Goal: Transaction & Acquisition: Purchase product/service

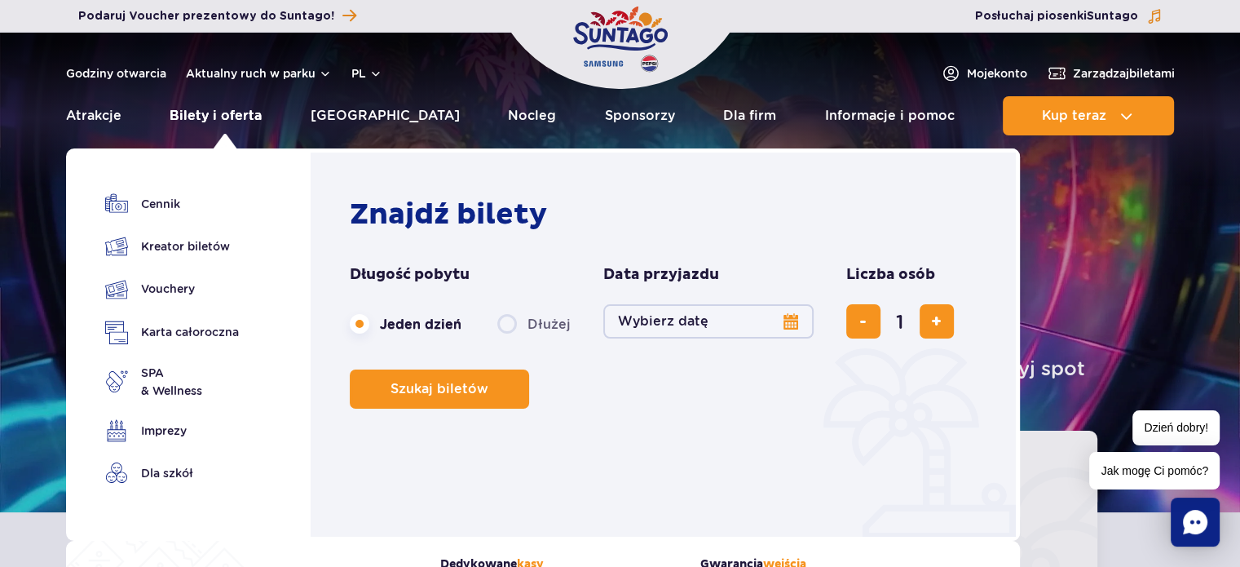
click at [248, 120] on link "Bilety i oferta" at bounding box center [216, 115] width 92 height 39
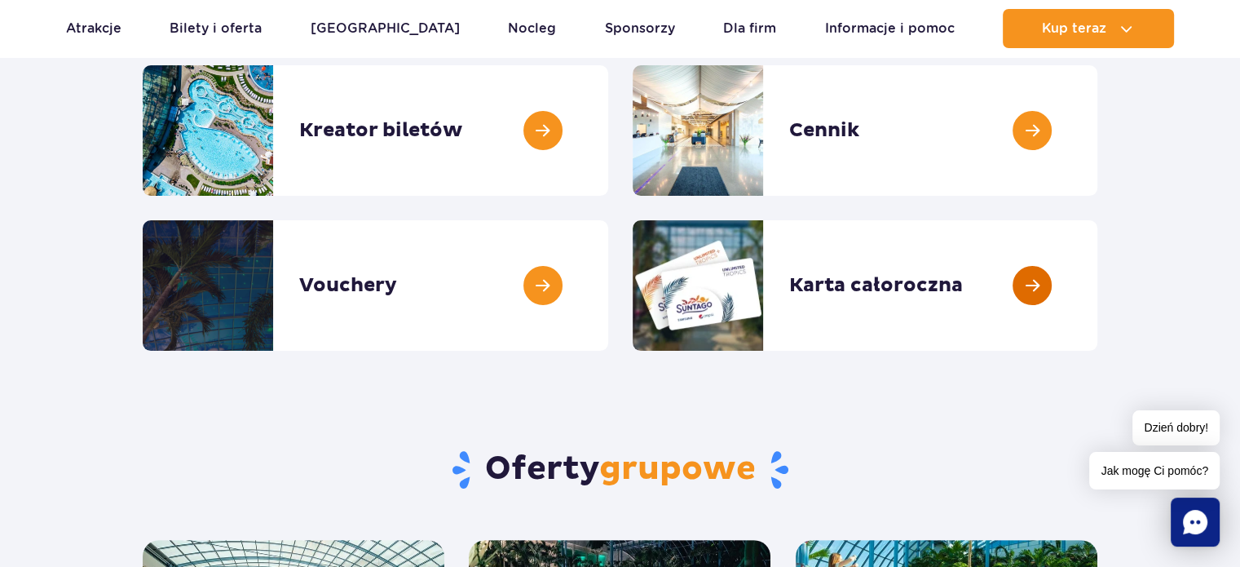
click at [1098, 263] on link at bounding box center [1098, 285] width 0 height 130
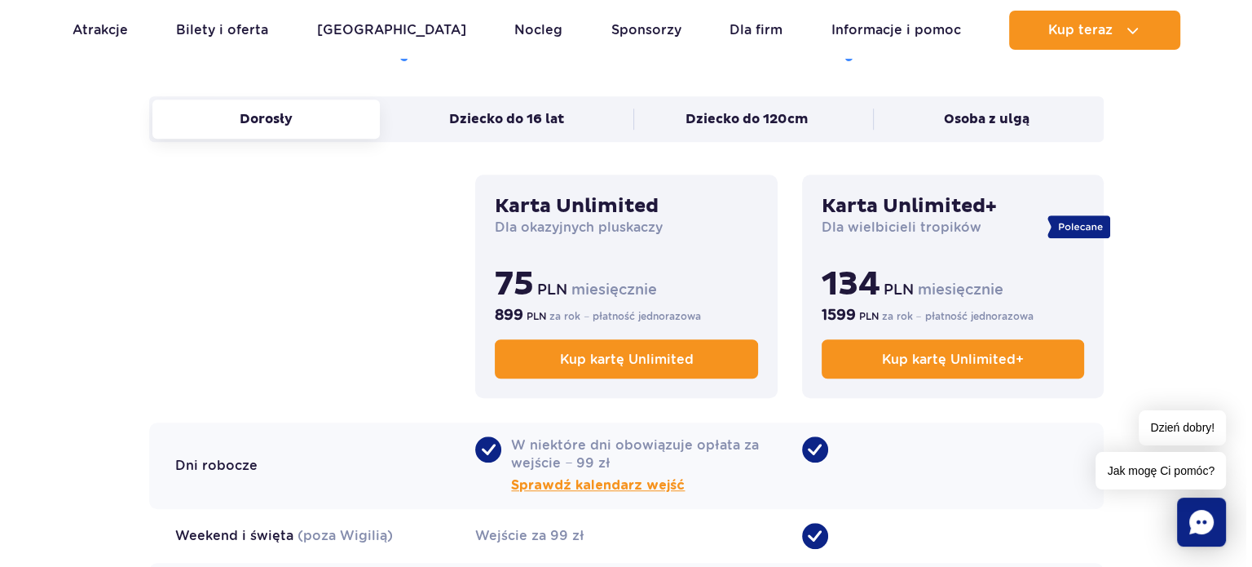
scroll to position [1305, 0]
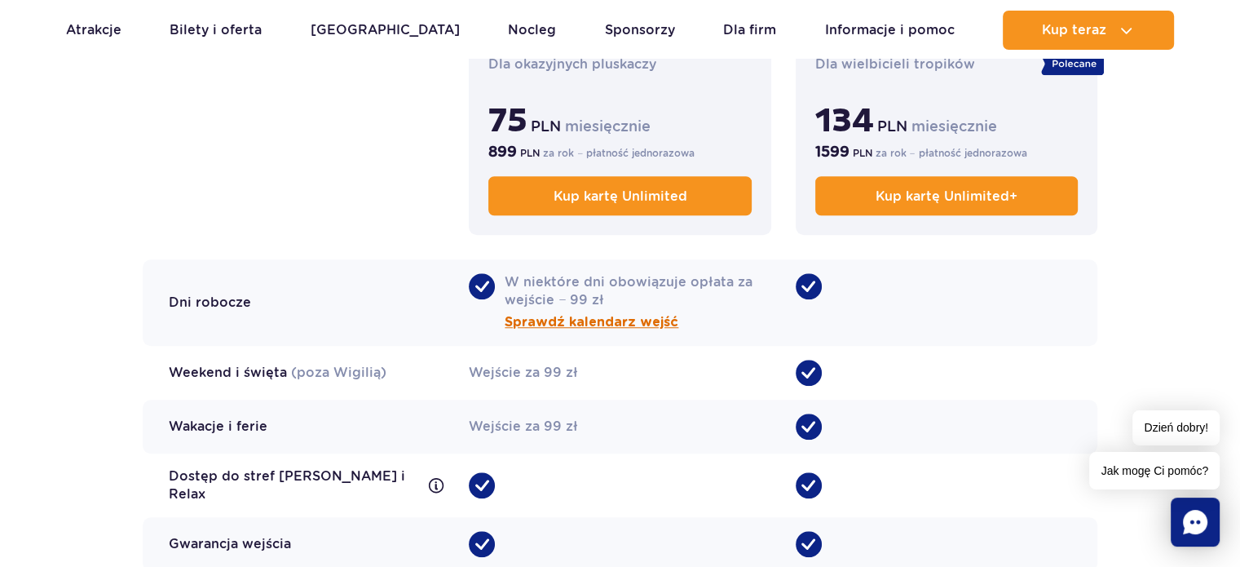
click at [555, 327] on span "Sprawdź kalendarz wejść" at bounding box center [592, 322] width 174 height 20
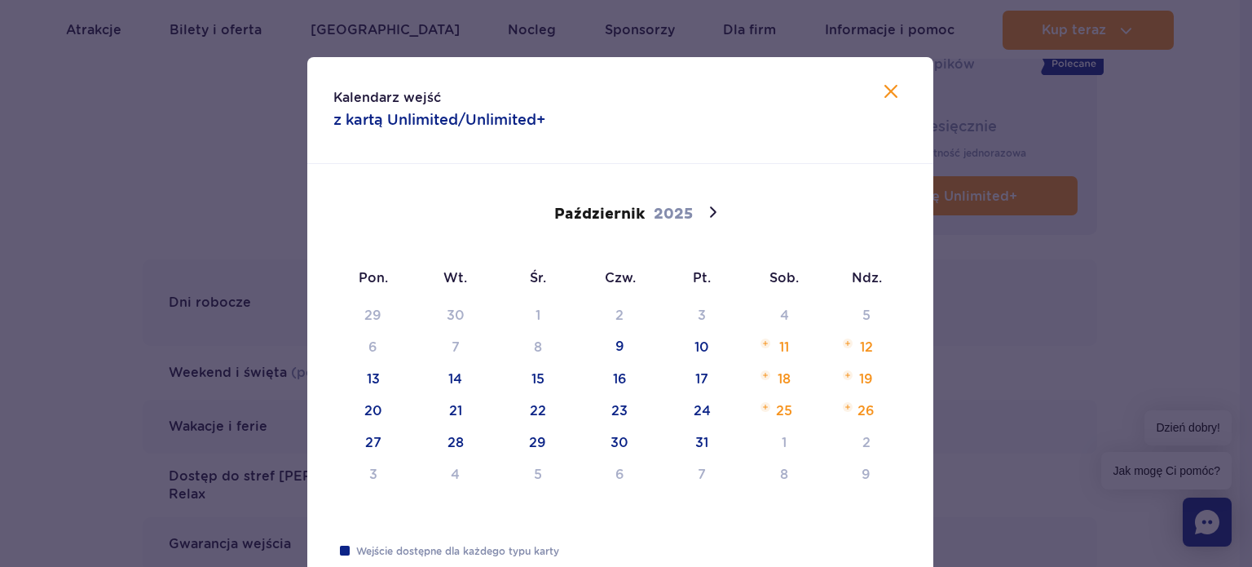
click at [773, 342] on div "29 30 1 2 3 4 5 6 7 8 9 10 11 12 13 14 15 16 17 18 19 20 21 22 23 24 25 26 27 2…" at bounding box center [621, 401] width 576 height 191
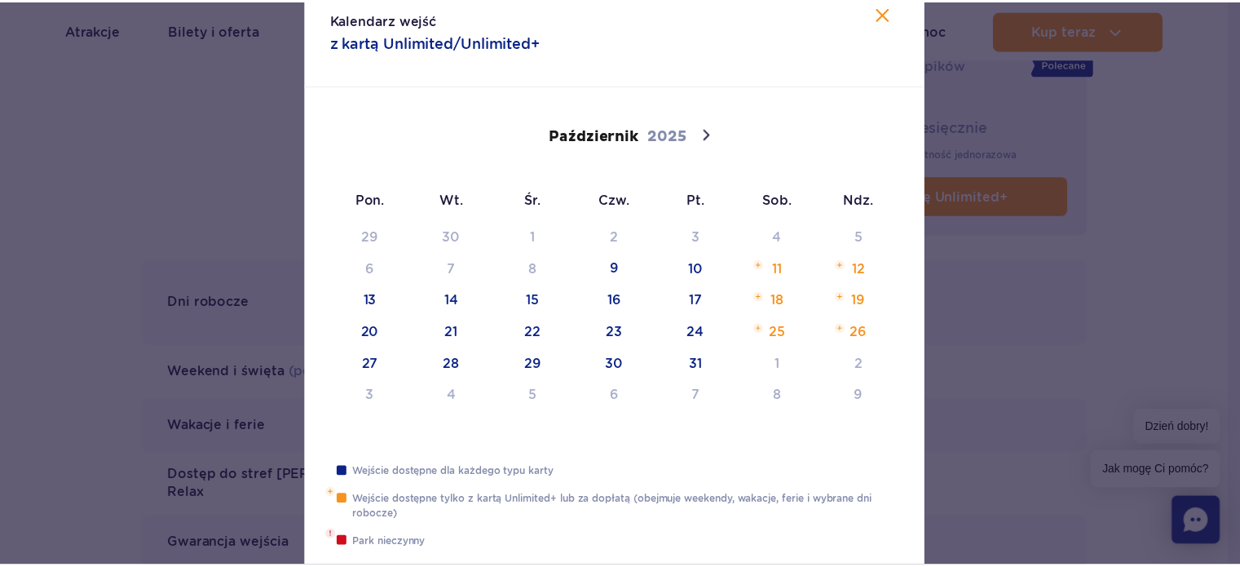
scroll to position [151, 0]
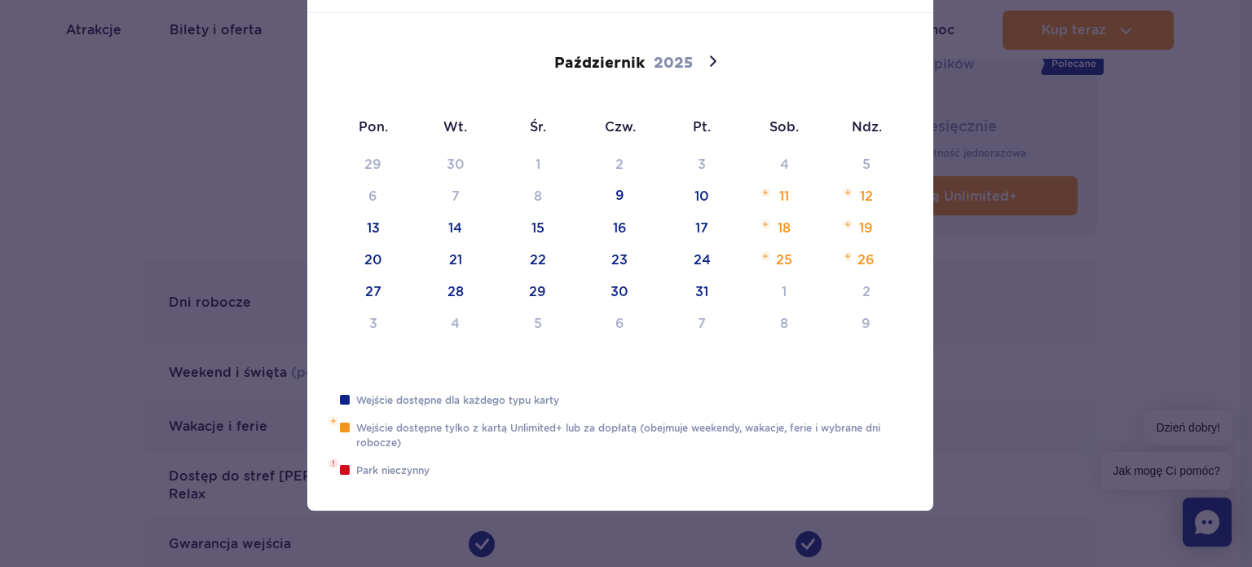
click at [955, 342] on div at bounding box center [626, 283] width 1252 height 567
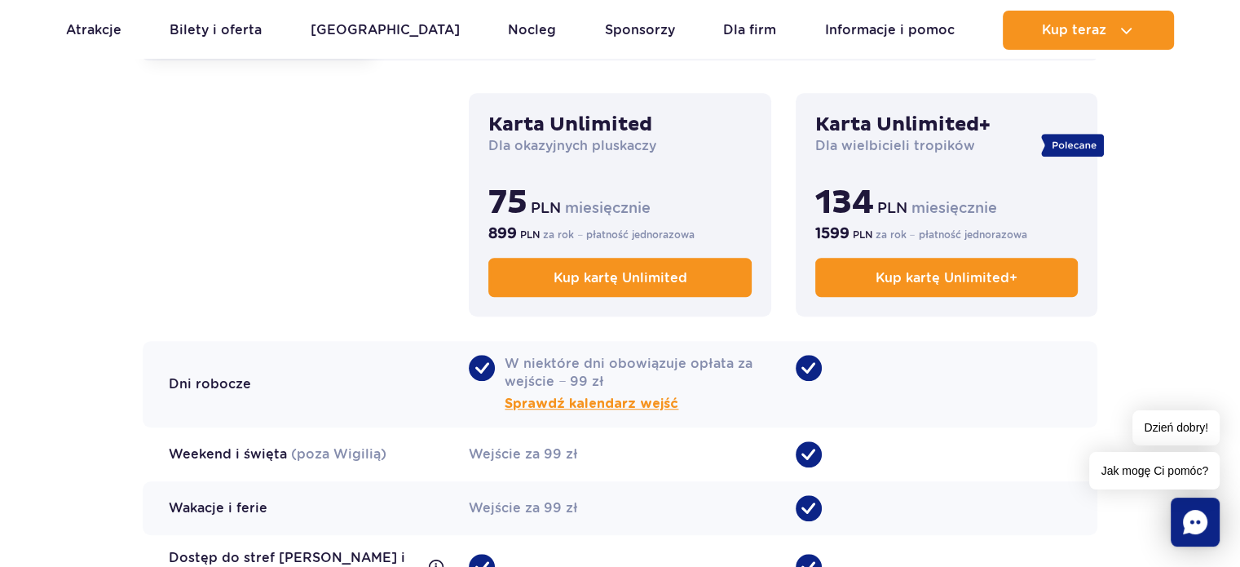
scroll to position [1060, 0]
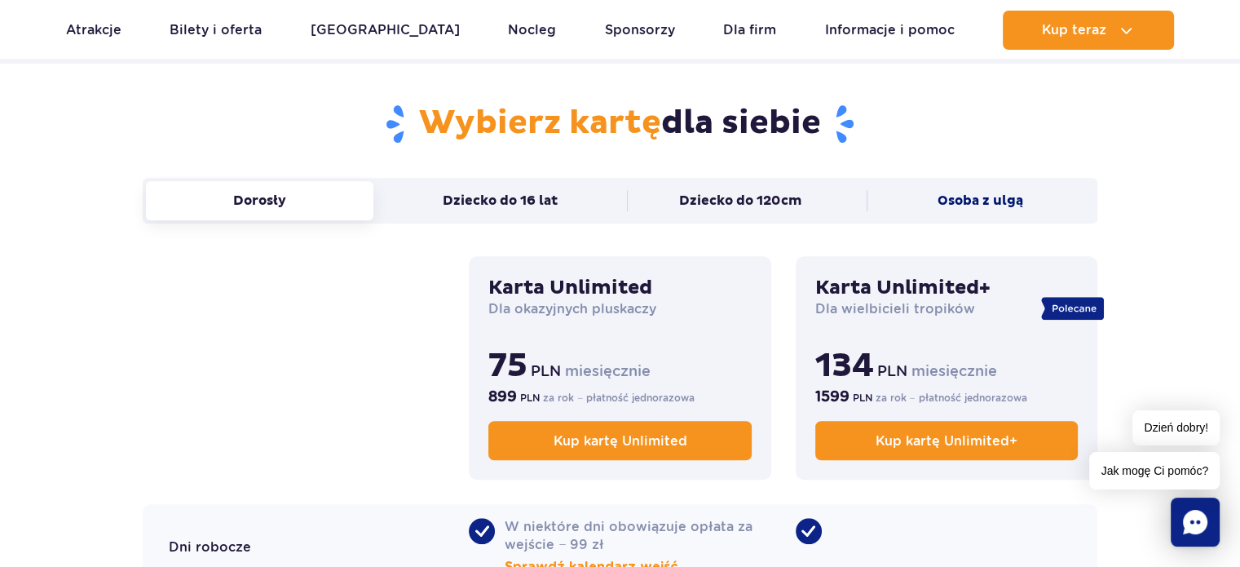
click at [917, 192] on button "Osoba z ulgą" at bounding box center [980, 200] width 227 height 39
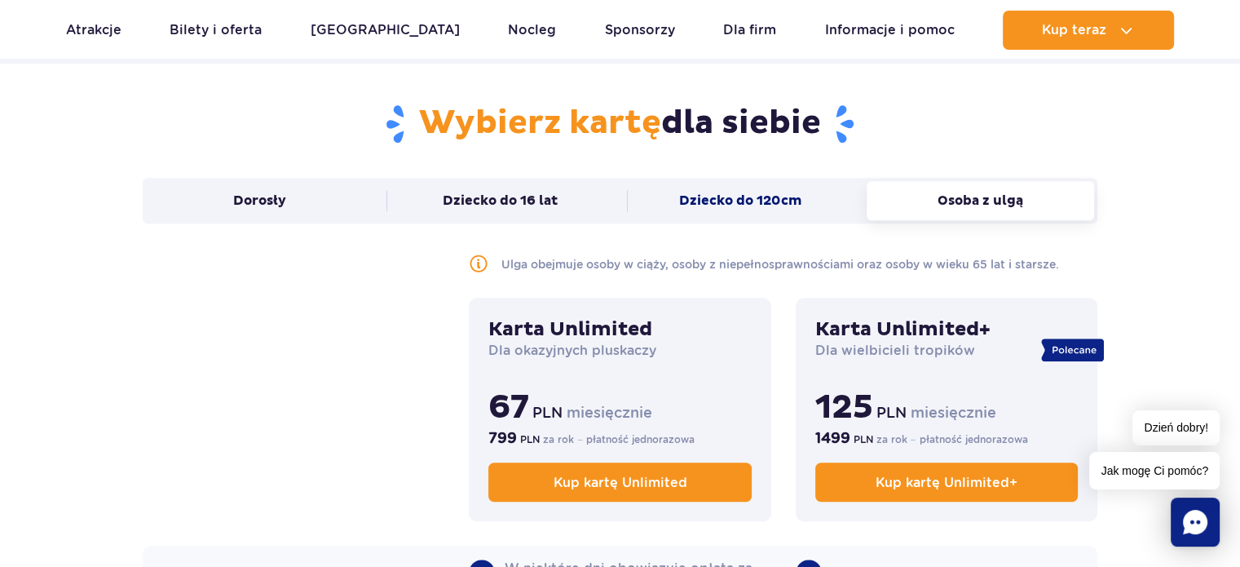
click at [696, 208] on button "Dziecko do 120cm" at bounding box center [740, 200] width 227 height 39
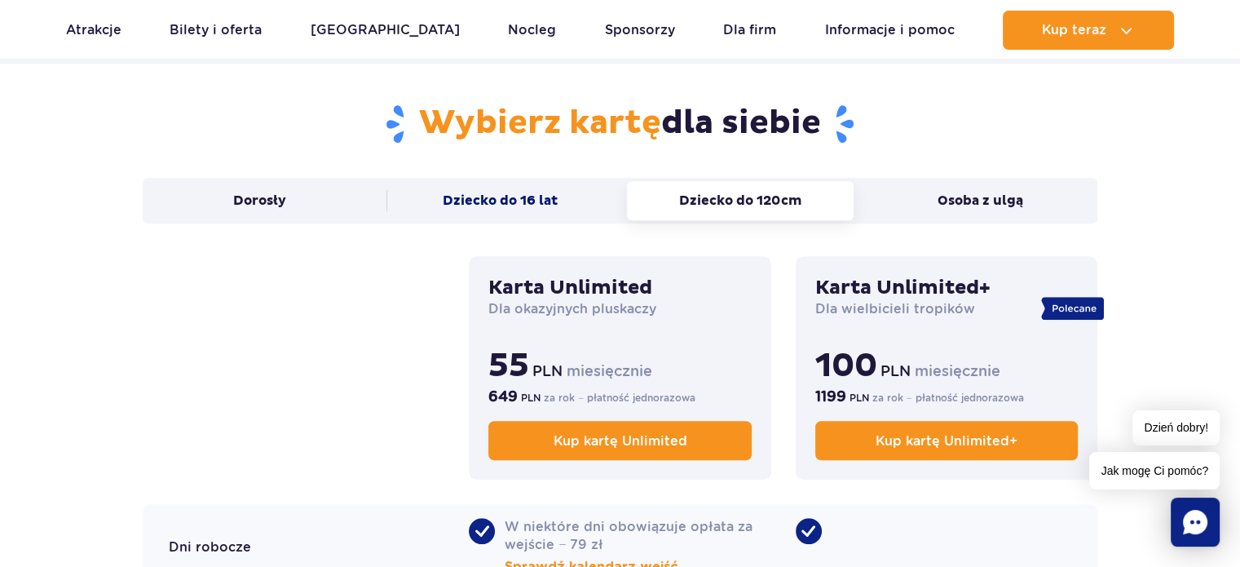
click at [509, 196] on button "Dziecko do 16 lat" at bounding box center [500, 200] width 227 height 39
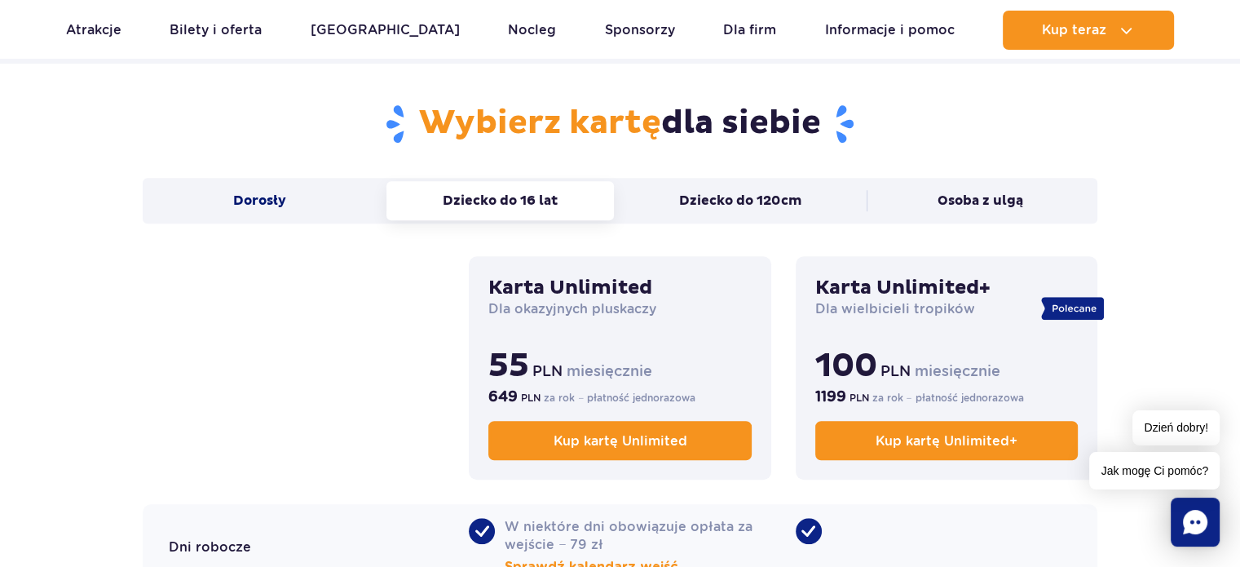
click at [330, 198] on button "Dorosły" at bounding box center [259, 200] width 227 height 39
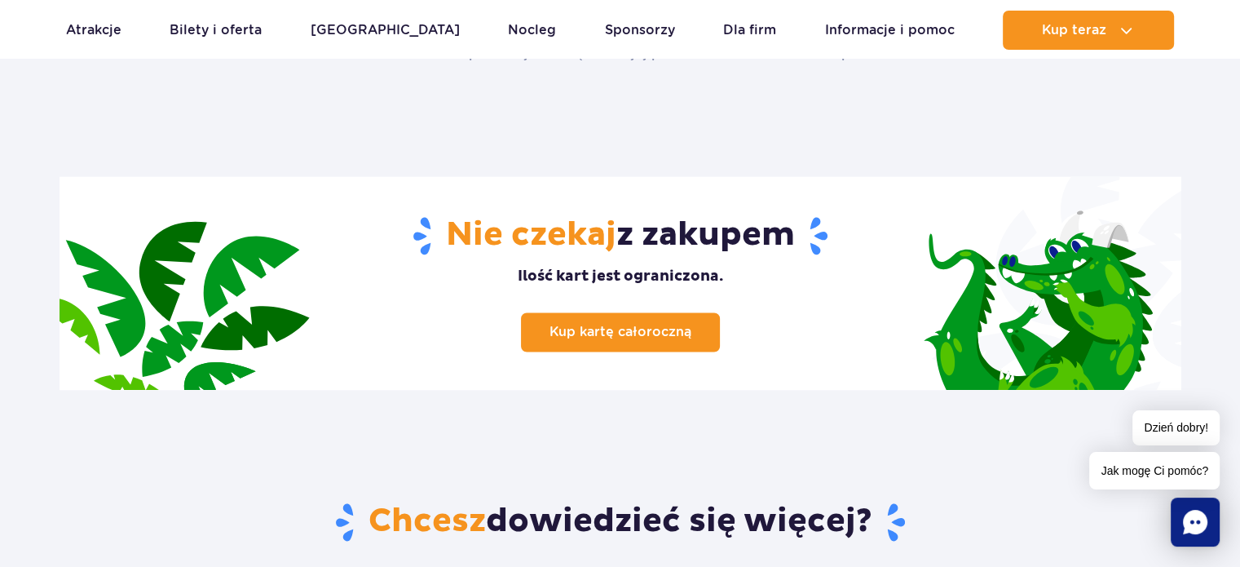
scroll to position [2120, 0]
